Goal: Information Seeking & Learning: Check status

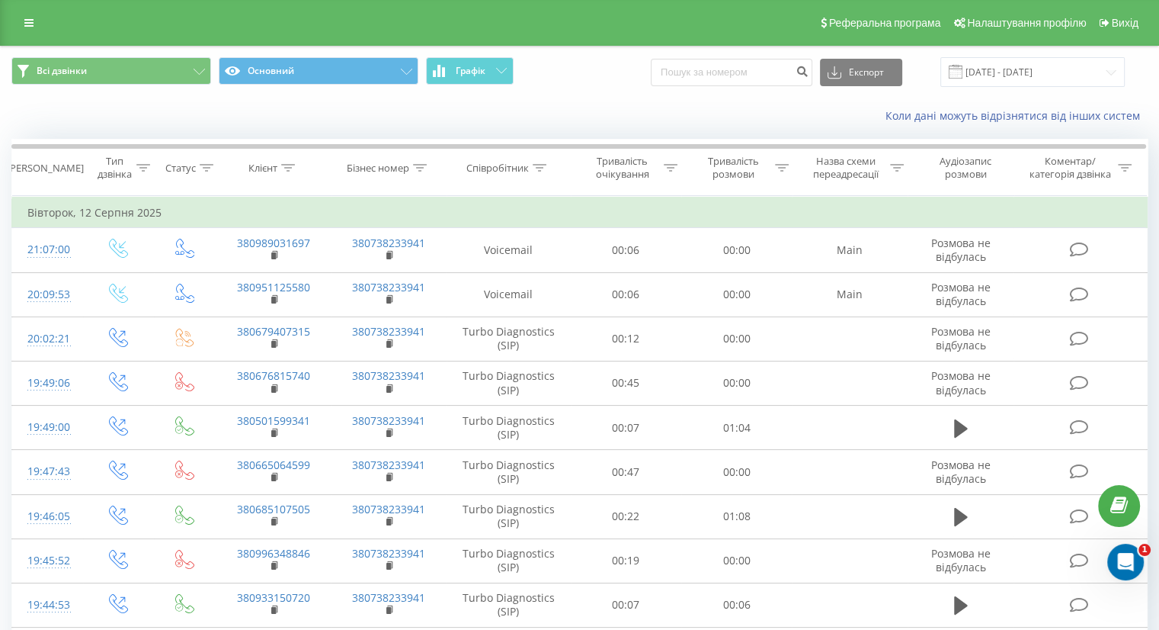
click at [24, 16] on link at bounding box center [28, 22] width 27 height 21
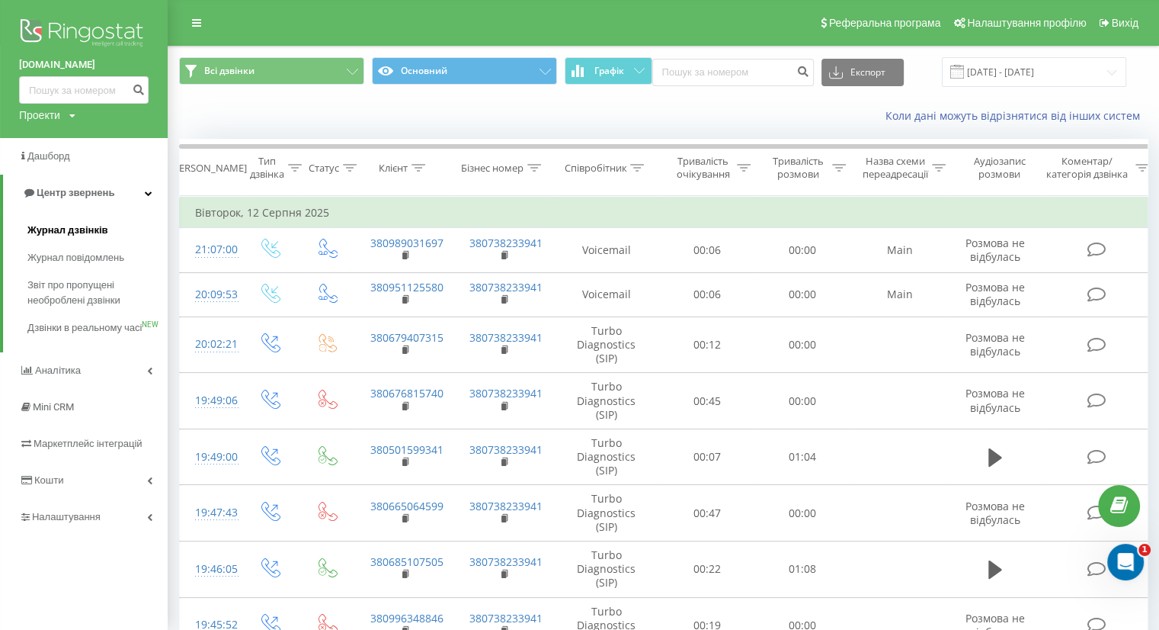
click at [70, 228] on span "Журнал дзвінків" at bounding box center [67, 230] width 81 height 15
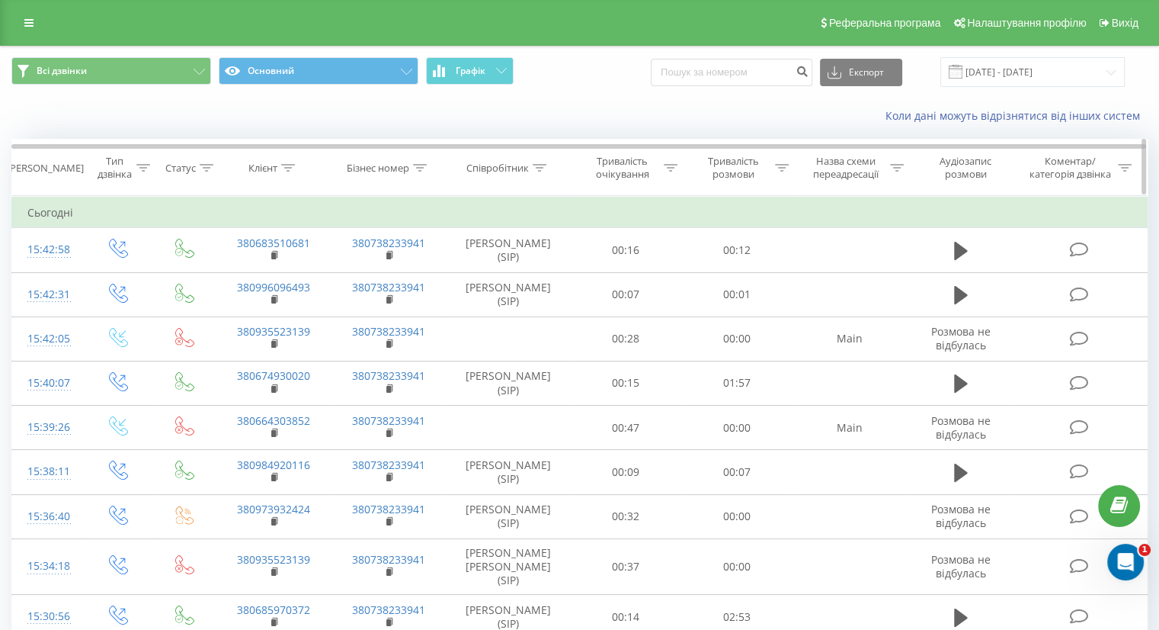
click at [538, 168] on icon at bounding box center [540, 168] width 14 height 8
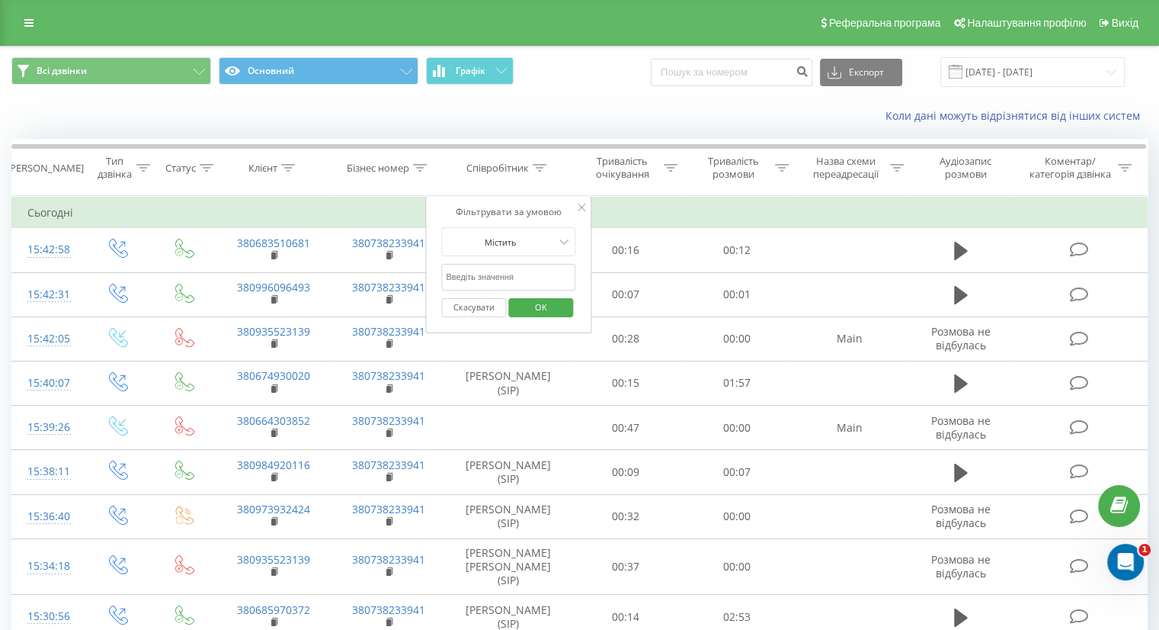
click at [493, 278] on input "text" at bounding box center [508, 277] width 134 height 27
type input "тарас"
click at [521, 302] on span "OK" at bounding box center [541, 307] width 43 height 24
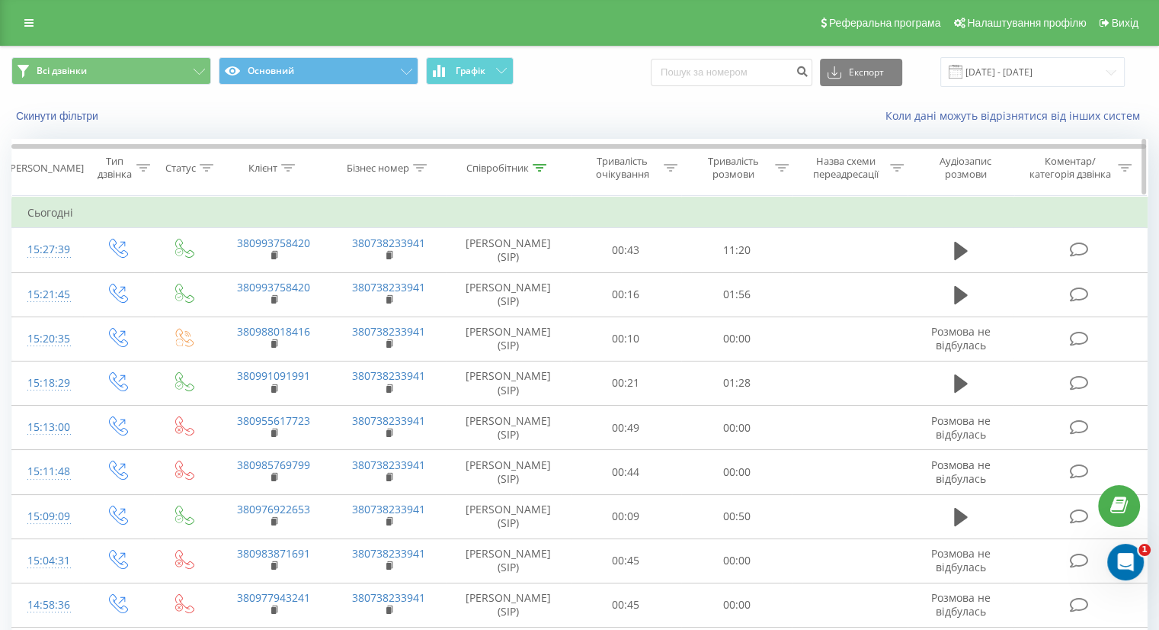
click at [541, 172] on div at bounding box center [540, 168] width 14 height 13
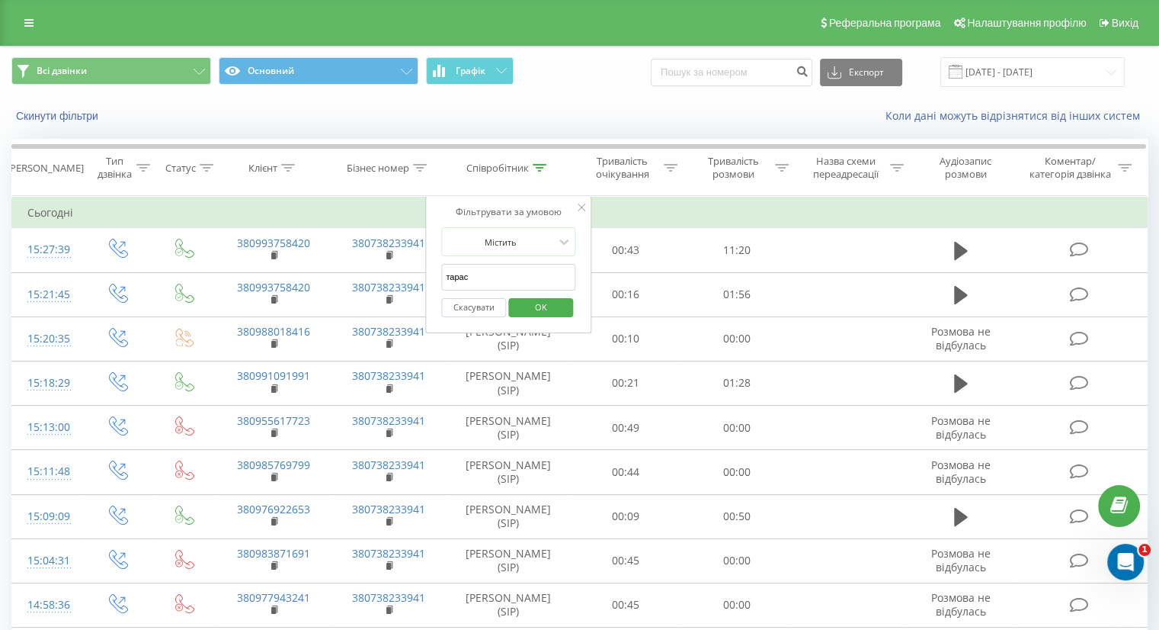
drag, startPoint x: 492, startPoint y: 272, endPoint x: 464, endPoint y: 270, distance: 28.3
click at [464, 270] on input "тарас" at bounding box center [508, 277] width 134 height 27
click at [486, 306] on button "Скасувати" at bounding box center [473, 307] width 65 height 19
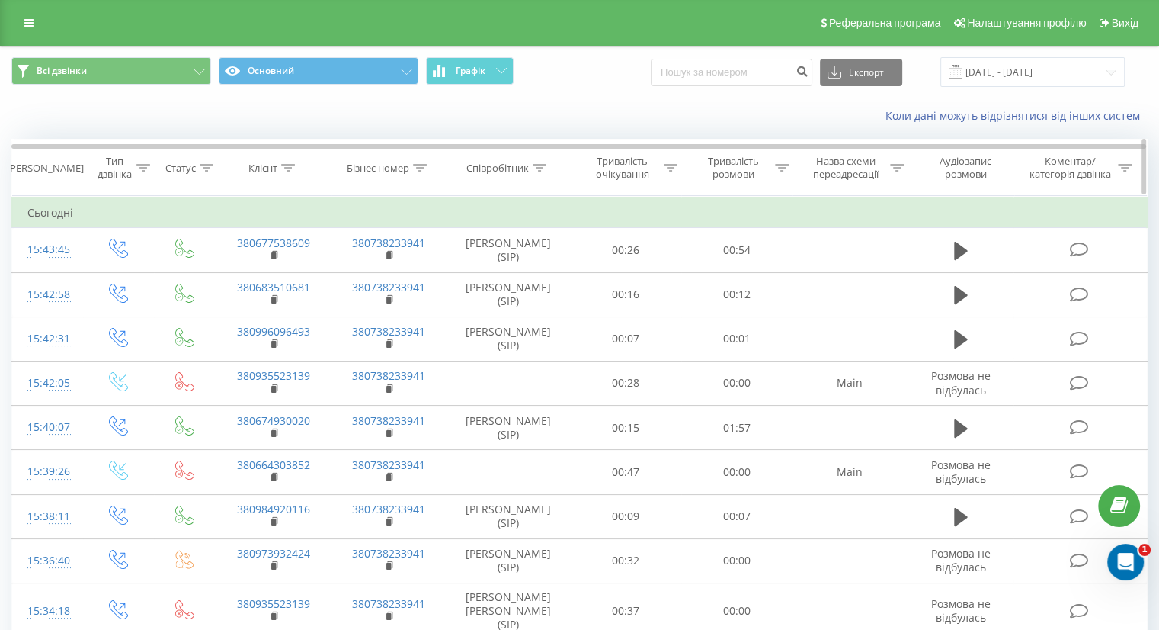
click at [537, 162] on div at bounding box center [540, 168] width 14 height 13
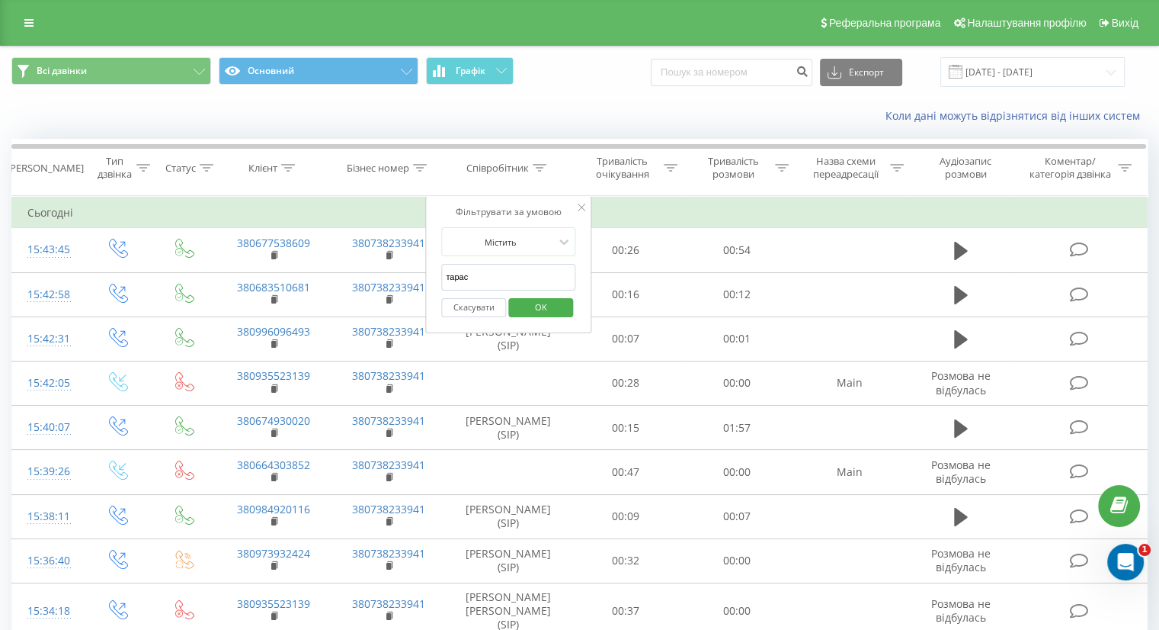
click at [492, 272] on input "тарас" at bounding box center [508, 277] width 134 height 27
type input "ципляков"
click at [527, 313] on span "OK" at bounding box center [541, 307] width 43 height 24
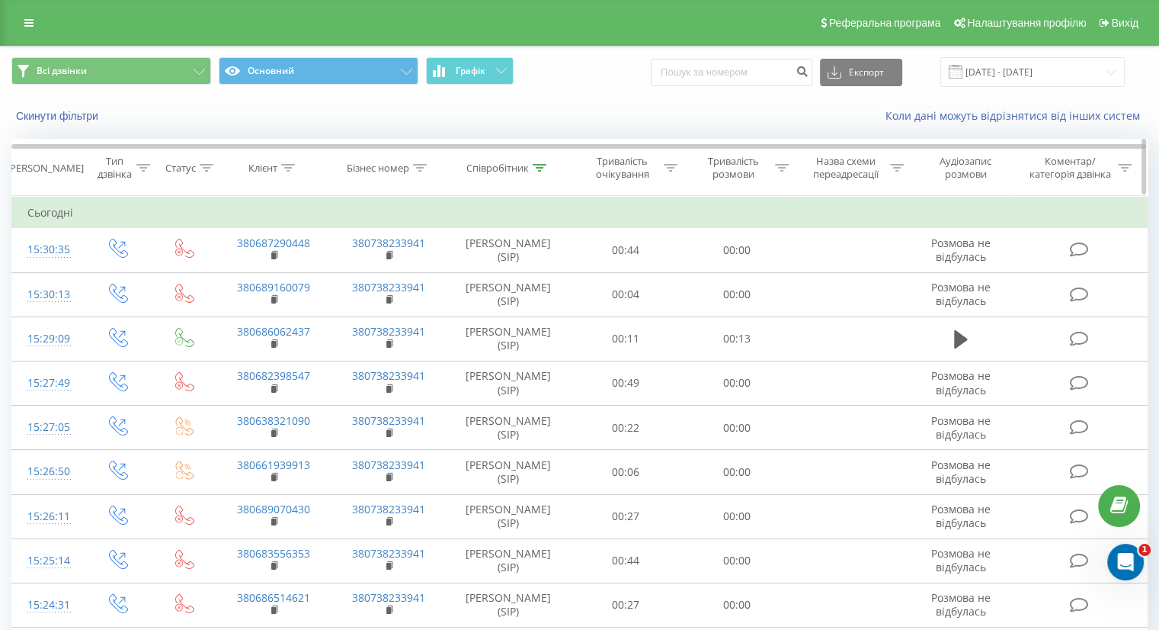
click at [534, 165] on icon at bounding box center [540, 168] width 14 height 8
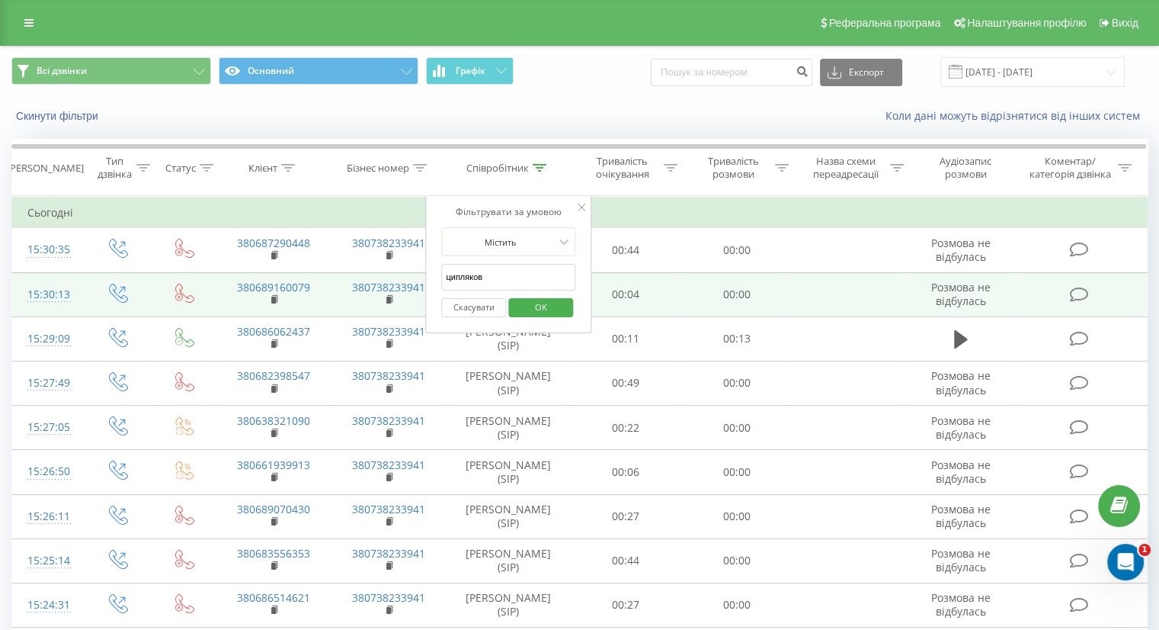
click at [673, 287] on td "00:04" at bounding box center [626, 294] width 111 height 44
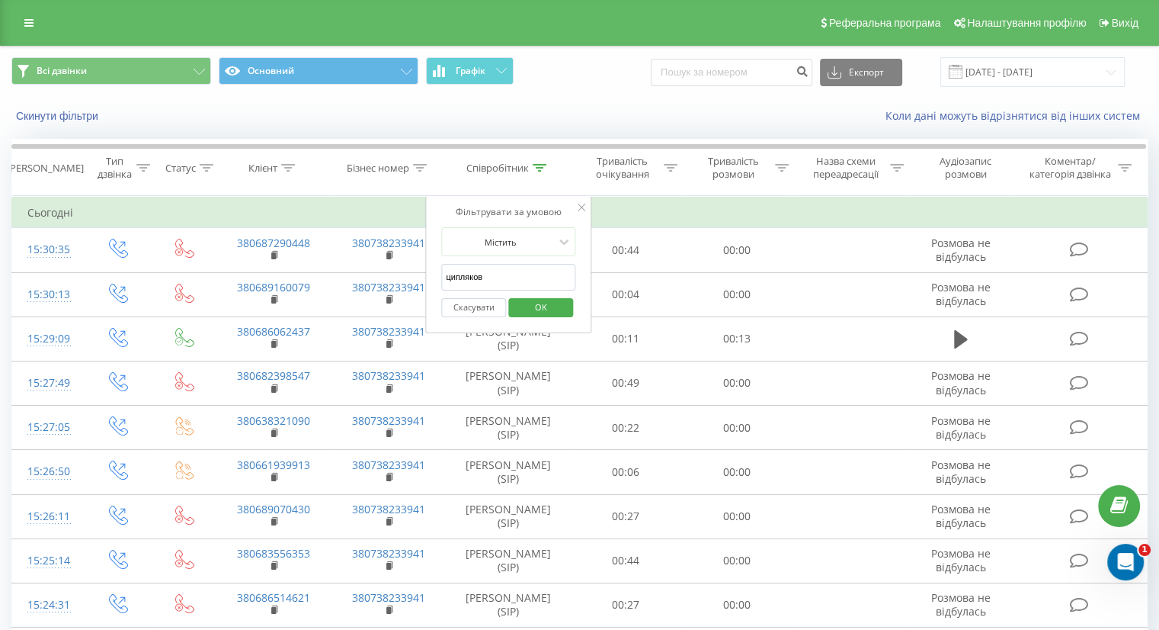
click at [479, 303] on button "Скасувати" at bounding box center [473, 307] width 65 height 19
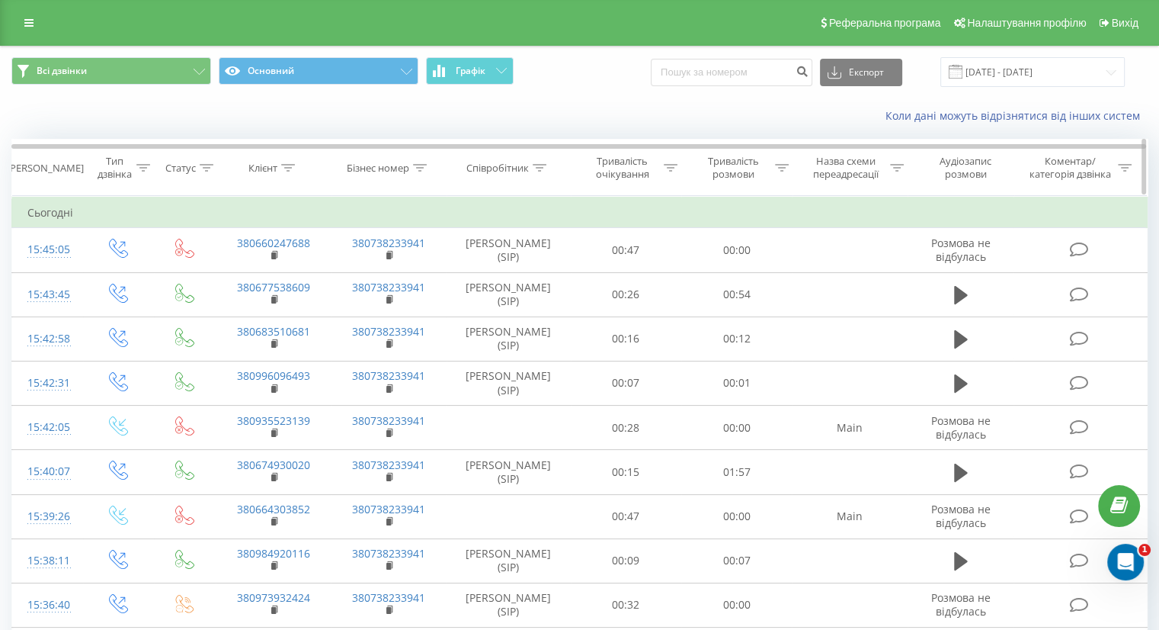
click at [543, 168] on icon at bounding box center [540, 168] width 14 height 8
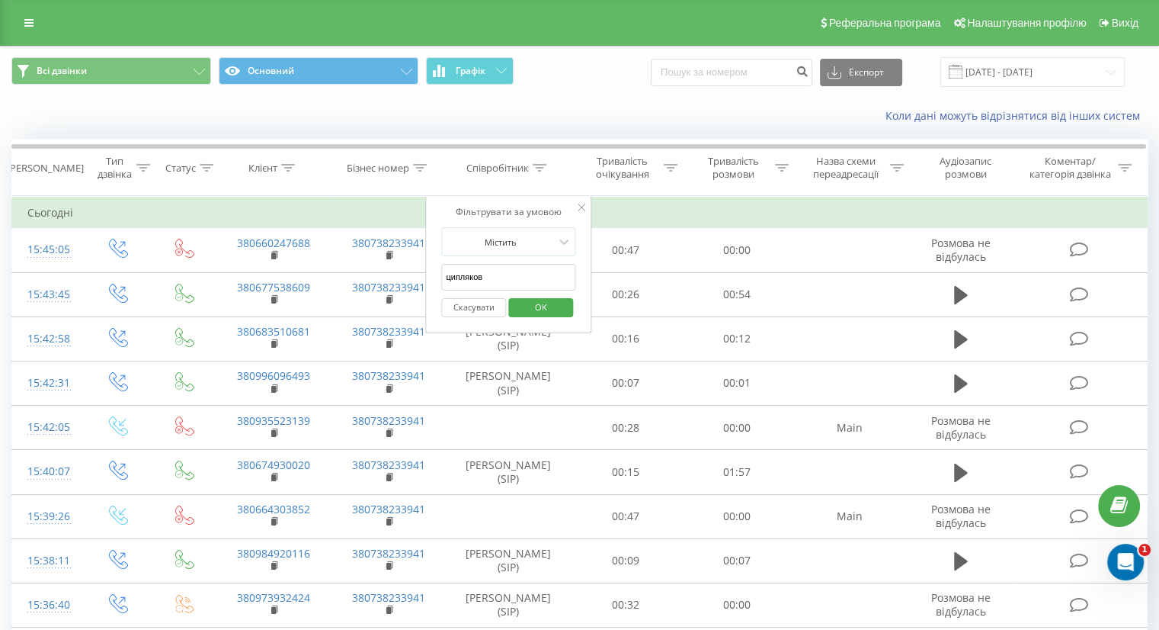
click at [504, 271] on input "ципляков" at bounding box center [508, 277] width 134 height 27
type input "вероніка"
click at [536, 309] on span "OK" at bounding box center [541, 307] width 43 height 24
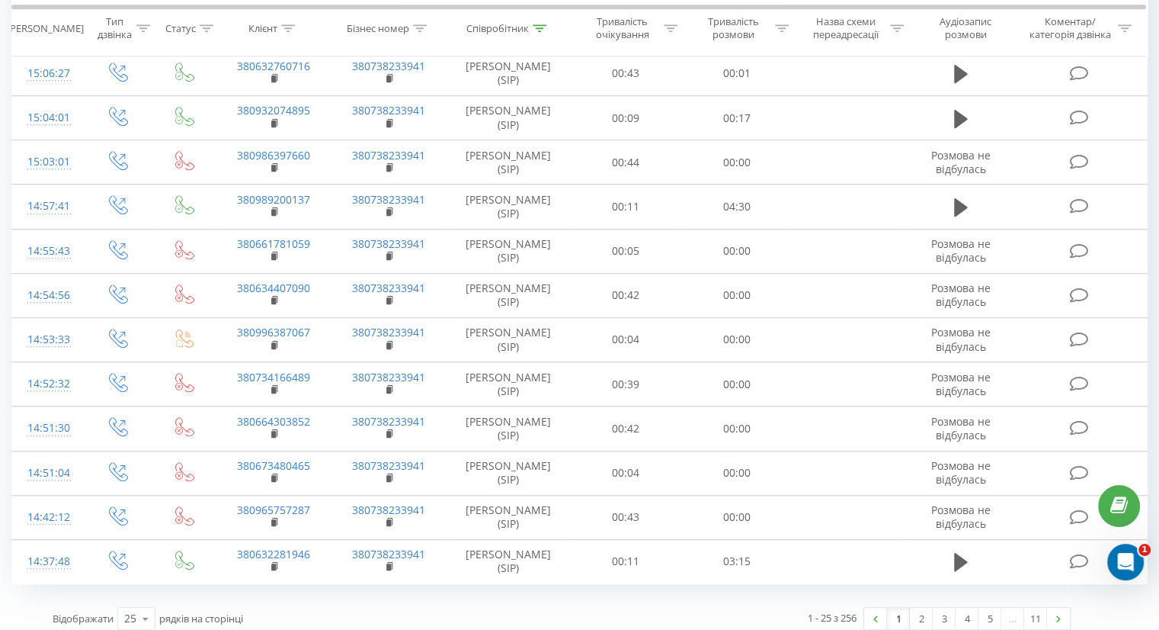
scroll to position [760, 0]
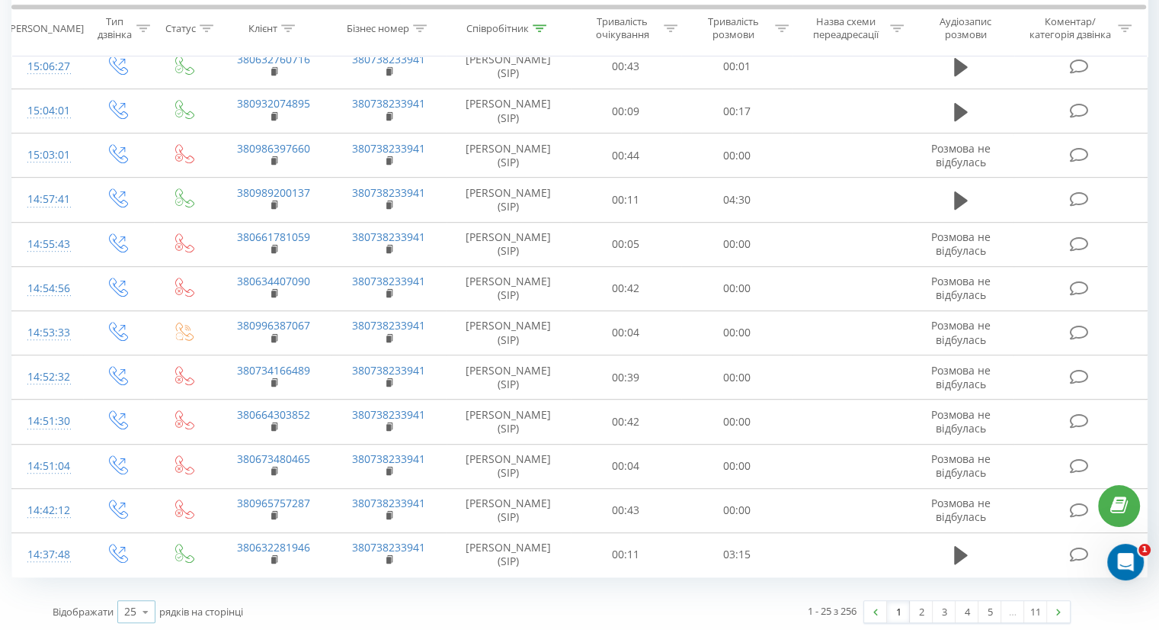
click at [143, 604] on icon at bounding box center [145, 612] width 23 height 30
click at [143, 588] on span "100" at bounding box center [133, 589] width 18 height 14
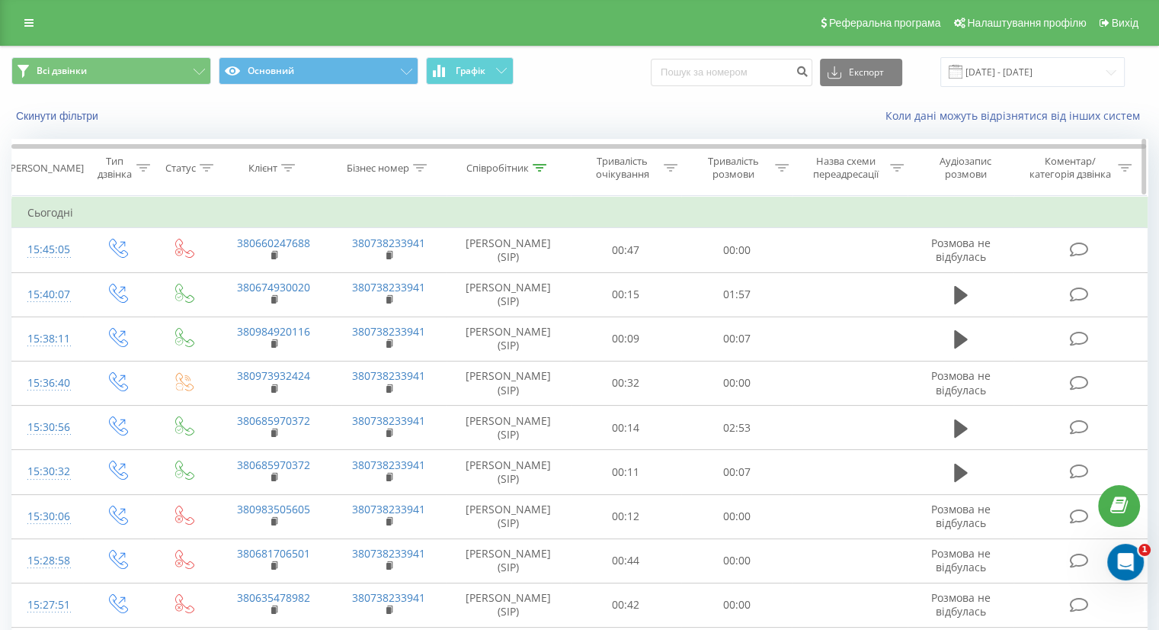
click at [533, 165] on icon at bounding box center [540, 168] width 14 height 8
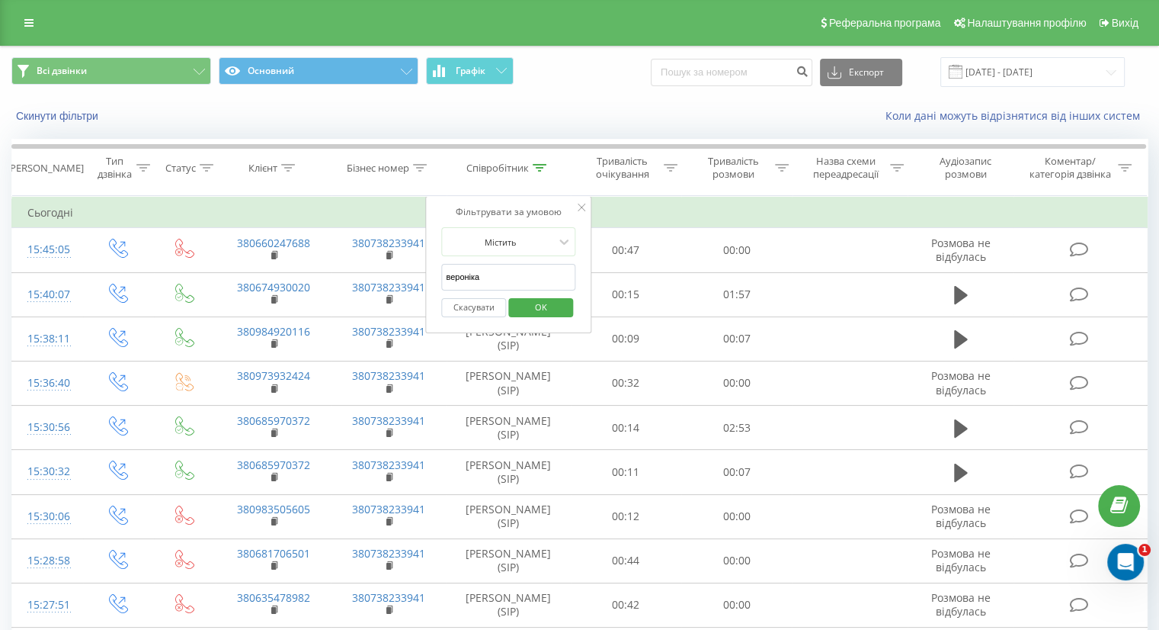
click at [494, 268] on input "вероніка" at bounding box center [508, 277] width 134 height 27
type input "ципляков"
click at [537, 313] on span "OK" at bounding box center [541, 307] width 43 height 24
